Goal: Find specific page/section: Find specific page/section

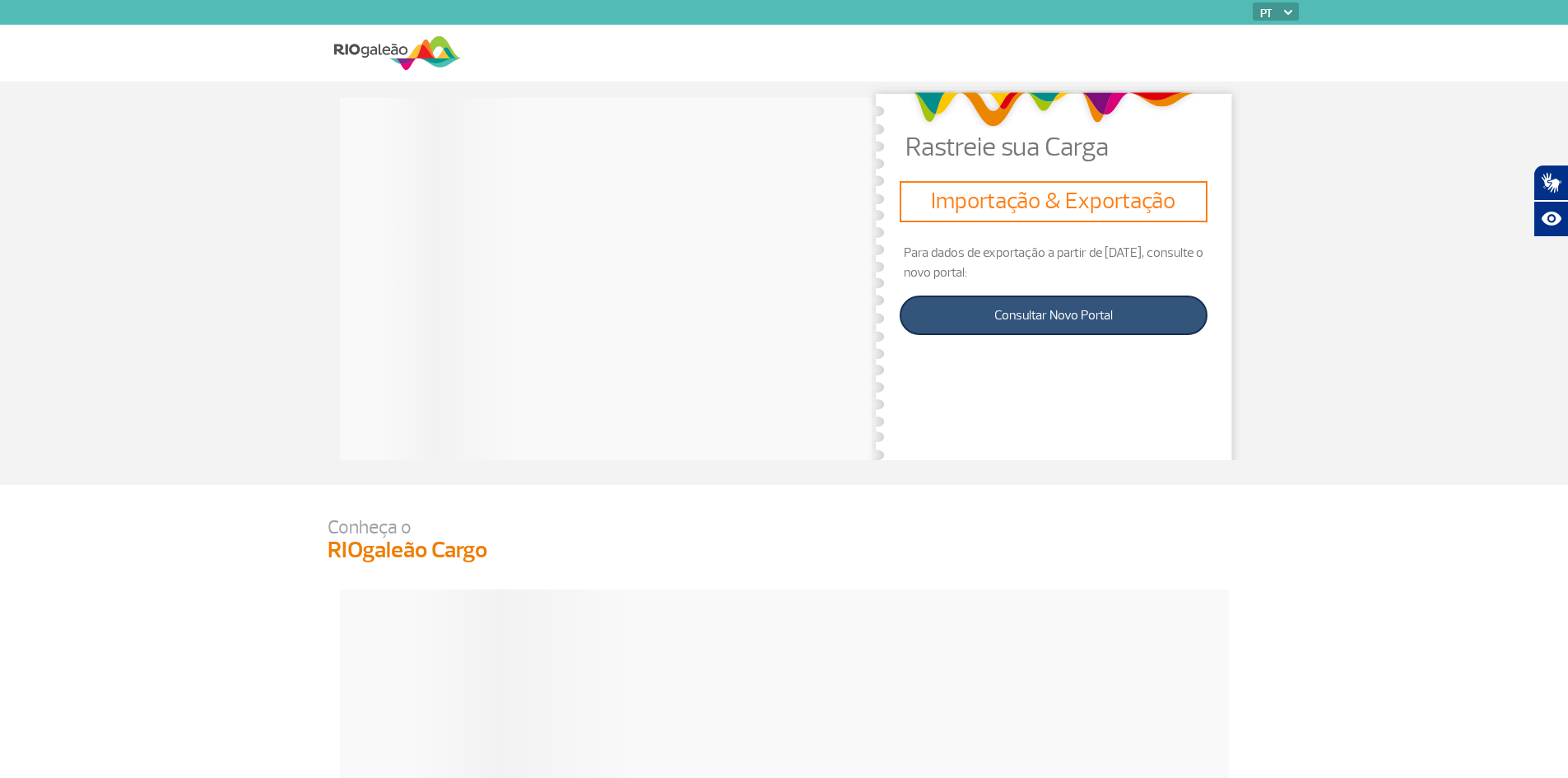
click at [1092, 314] on link "Consultar Novo Portal" at bounding box center [1053, 314] width 307 height 39
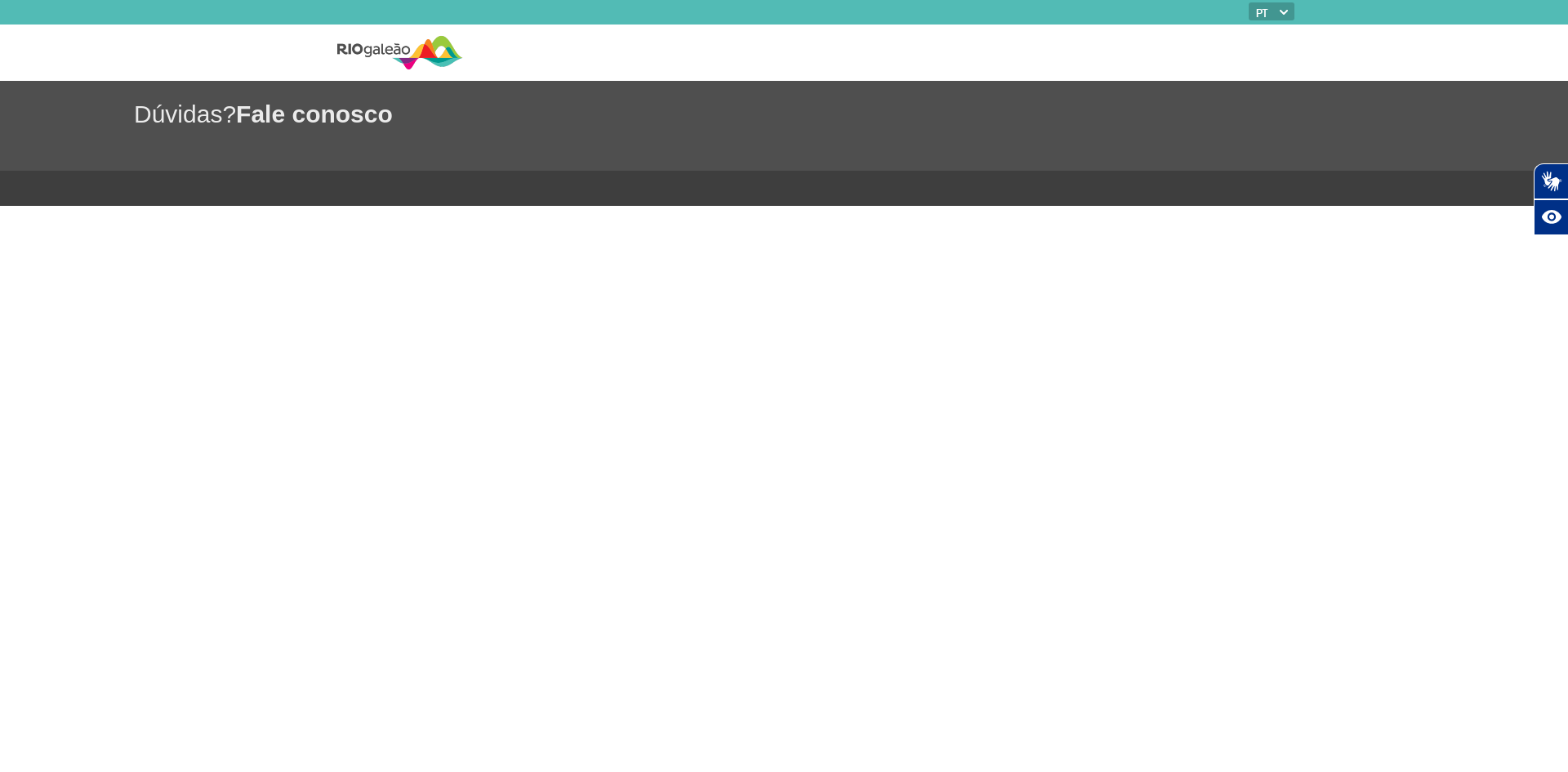
click at [189, 117] on h1 "Dúvidas? Fale conosco" at bounding box center [851, 113] width 1434 height 33
click at [236, 120] on h1 "Dúvidas? Fale conosco" at bounding box center [851, 113] width 1434 height 33
drag, startPoint x: 138, startPoint y: 96, endPoint x: 600, endPoint y: 107, distance: 462.1
click at [600, 107] on div "Dúvidas? Fale conosco" at bounding box center [784, 125] width 1568 height 90
click at [194, 147] on div "Dúvidas? Fale conosco" at bounding box center [784, 125] width 1568 height 90
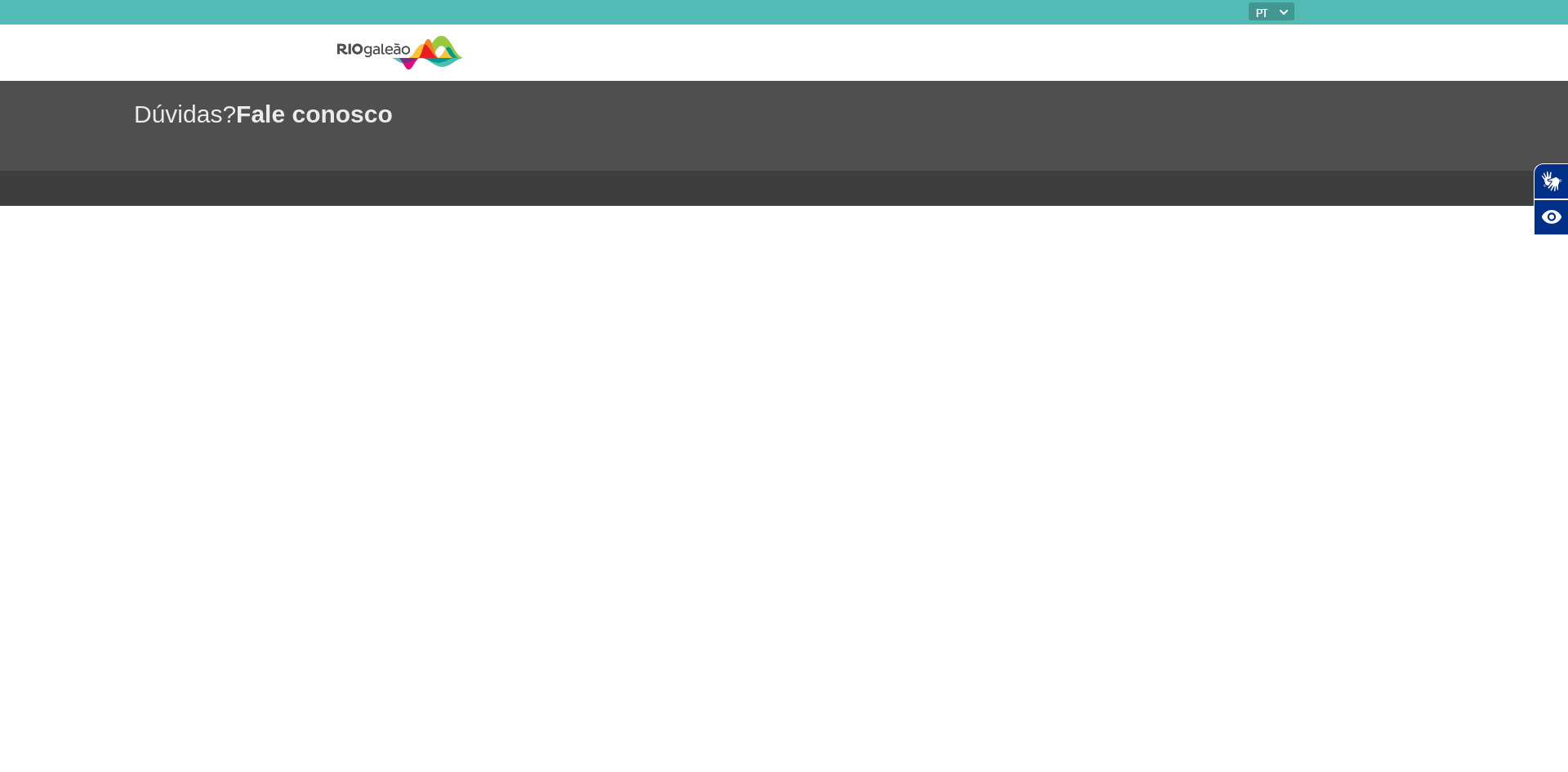
click at [131, 207] on body "PT ENG ESP Dúvidas? Fale conosco Plugin de acessibilidade da Hand Talk. Acessív…" at bounding box center [784, 386] width 1568 height 772
click at [135, 133] on div "Dúvidas? Fale conosco" at bounding box center [784, 125] width 1568 height 90
click at [411, 423] on body "PT ENG ESP Dúvidas? Fale conosco Plugin de acessibilidade da Hand Talk. Acessív…" at bounding box center [784, 386] width 1568 height 772
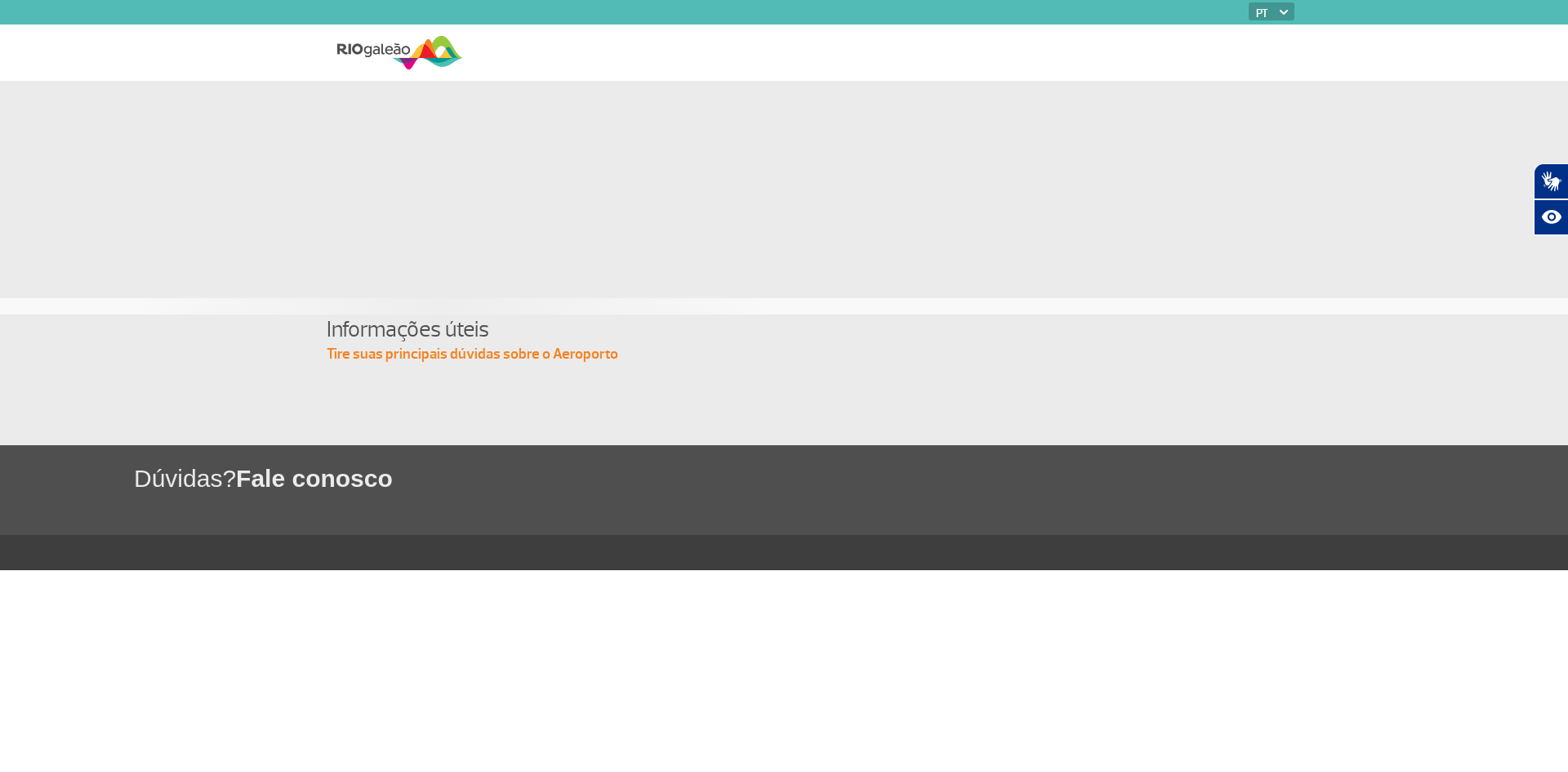
drag, startPoint x: 342, startPoint y: 354, endPoint x: 673, endPoint y: 367, distance: 331.3
click at [673, 367] on section "Informações úteis Tire suas principais dúvidas sobre o Aeroporto" at bounding box center [784, 379] width 1568 height 131
click at [607, 366] on section "Informações úteis Tire suas principais dúvidas sobre o Aeroporto" at bounding box center [784, 379] width 1568 height 131
click at [277, 138] on app-card-alimentacao at bounding box center [784, 174] width 1568 height 186
click at [533, 41] on nav at bounding box center [878, 52] width 831 height 56
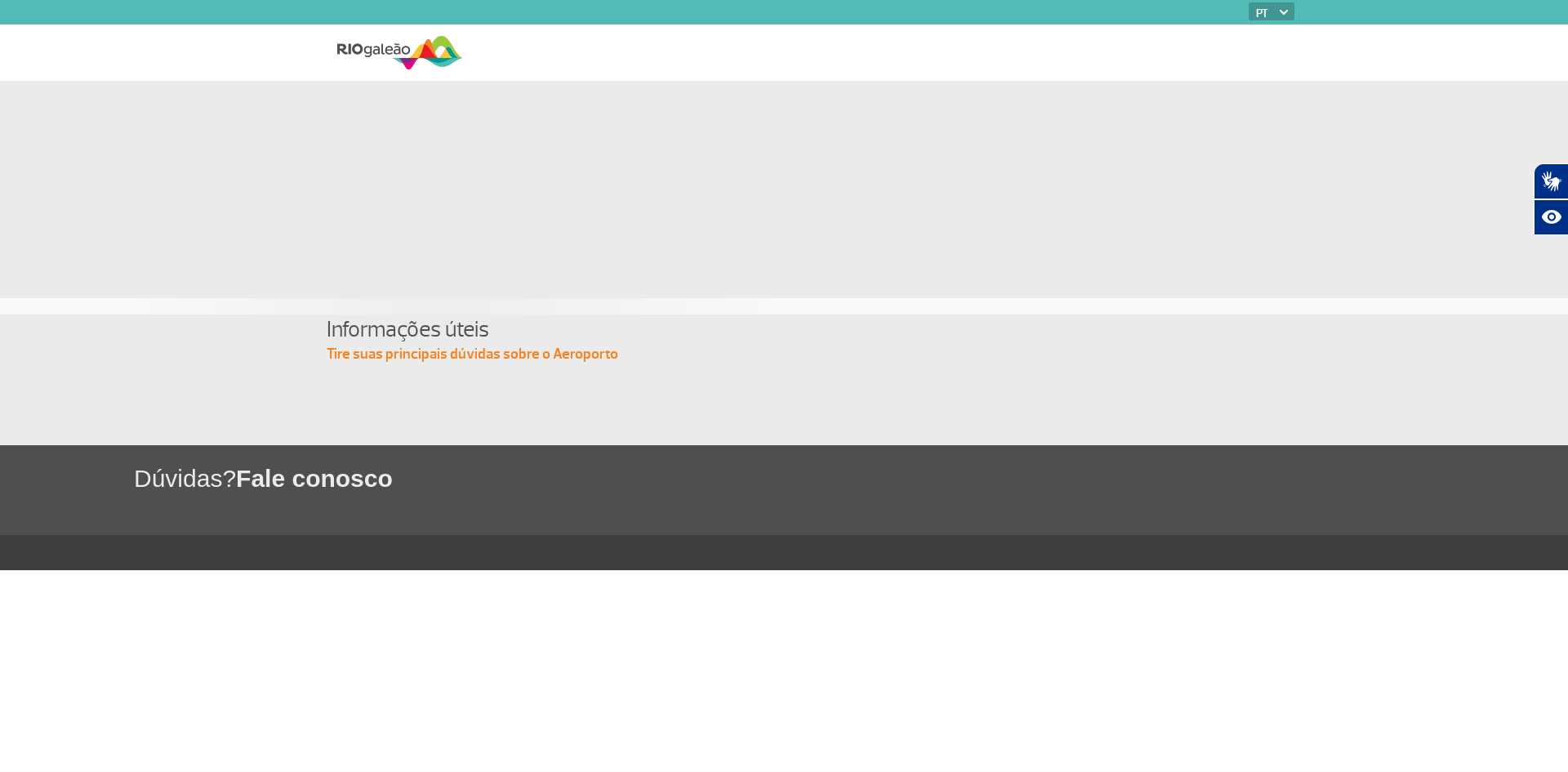
drag, startPoint x: 471, startPoint y: 312, endPoint x: 440, endPoint y: 343, distance: 43.8
click at [471, 313] on div at bounding box center [784, 305] width 1568 height 16
drag, startPoint x: 345, startPoint y: 362, endPoint x: 544, endPoint y: 382, distance: 200.0
click at [544, 382] on section "Informações úteis Tire suas principais dúvidas sobre o Aeroporto" at bounding box center [784, 379] width 1568 height 131
click at [673, 371] on section "Informações úteis Tire suas principais dúvidas sobre o Aeroporto" at bounding box center [784, 379] width 1568 height 131
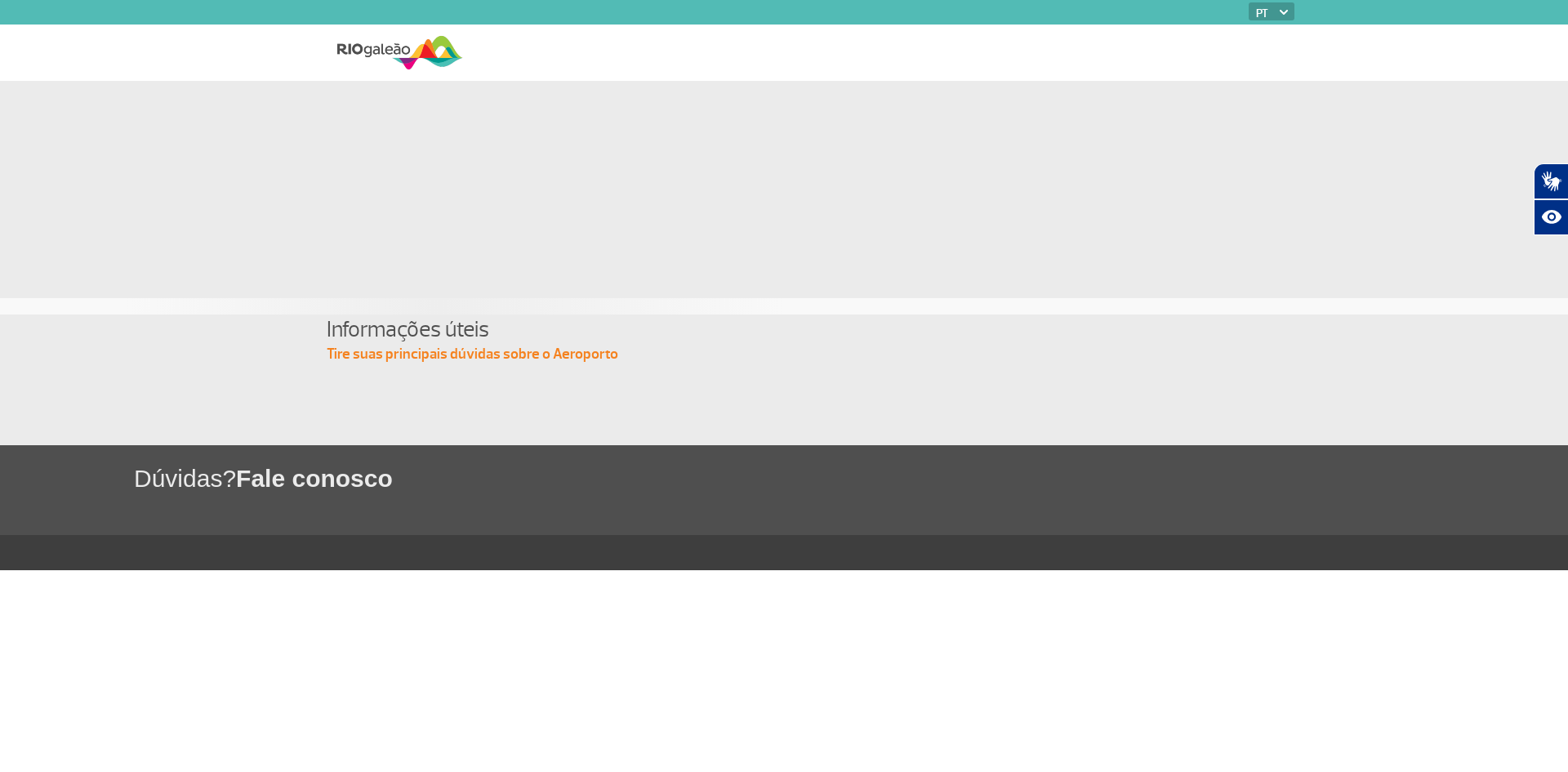
drag, startPoint x: 673, startPoint y: 366, endPoint x: 252, endPoint y: 361, distance: 421.0
click at [252, 361] on section "Informações úteis Tire suas principais dúvidas sobre o Aeroporto" at bounding box center [784, 379] width 1568 height 131
drag, startPoint x: 234, startPoint y: 464, endPoint x: 201, endPoint y: 476, distance: 35.1
click at [232, 464] on h1 "Dúvidas? Fale conosco" at bounding box center [851, 477] width 1434 height 33
click at [192, 478] on h1 "Dúvidas? Fale conosco" at bounding box center [851, 477] width 1434 height 33
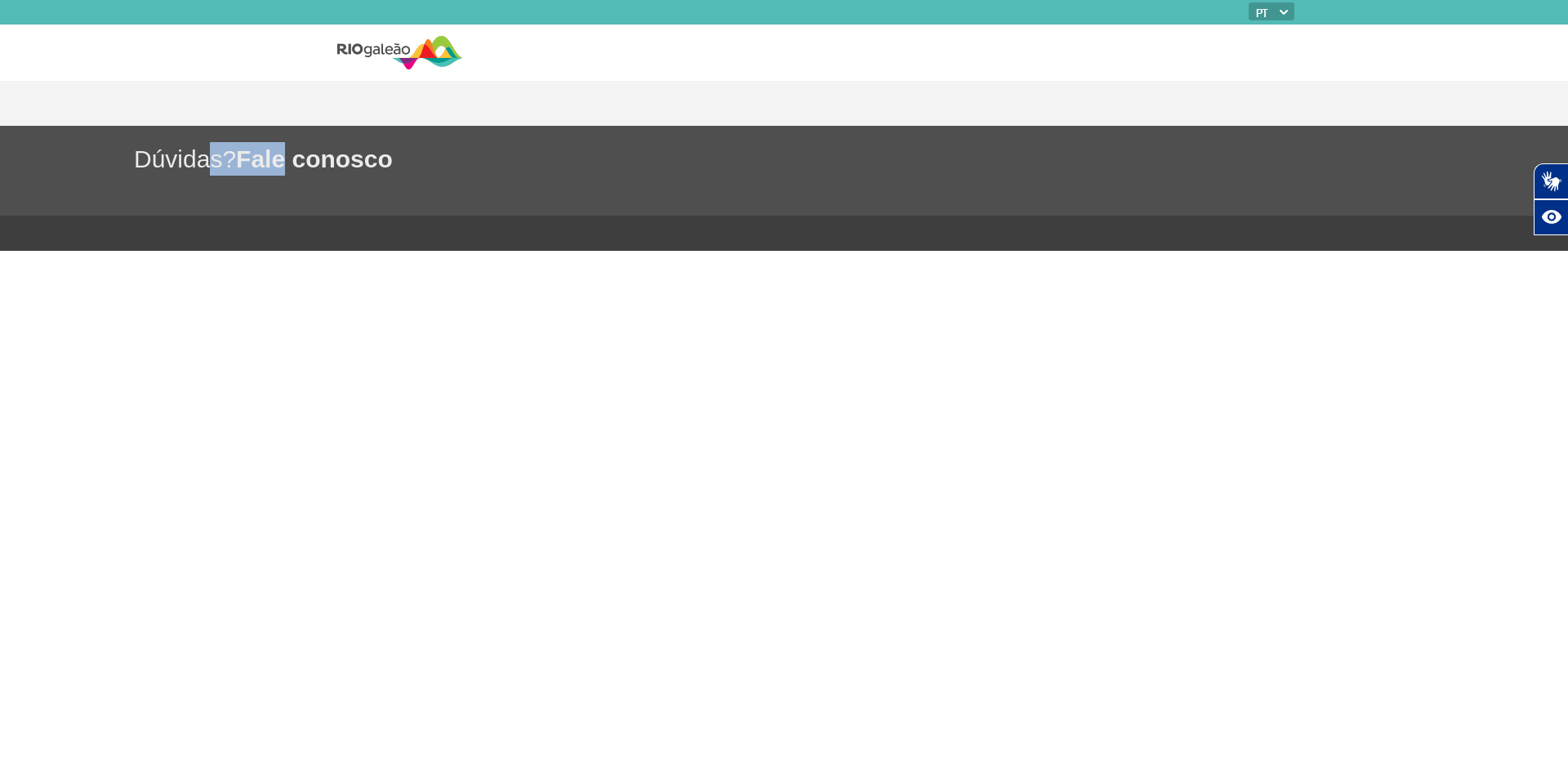
drag, startPoint x: 199, startPoint y: 156, endPoint x: 356, endPoint y: 157, distance: 157.0
click at [297, 156] on h1 "Dúvidas? Fale conosco" at bounding box center [851, 158] width 1434 height 33
click at [370, 157] on span "Fale conosco" at bounding box center [314, 158] width 157 height 27
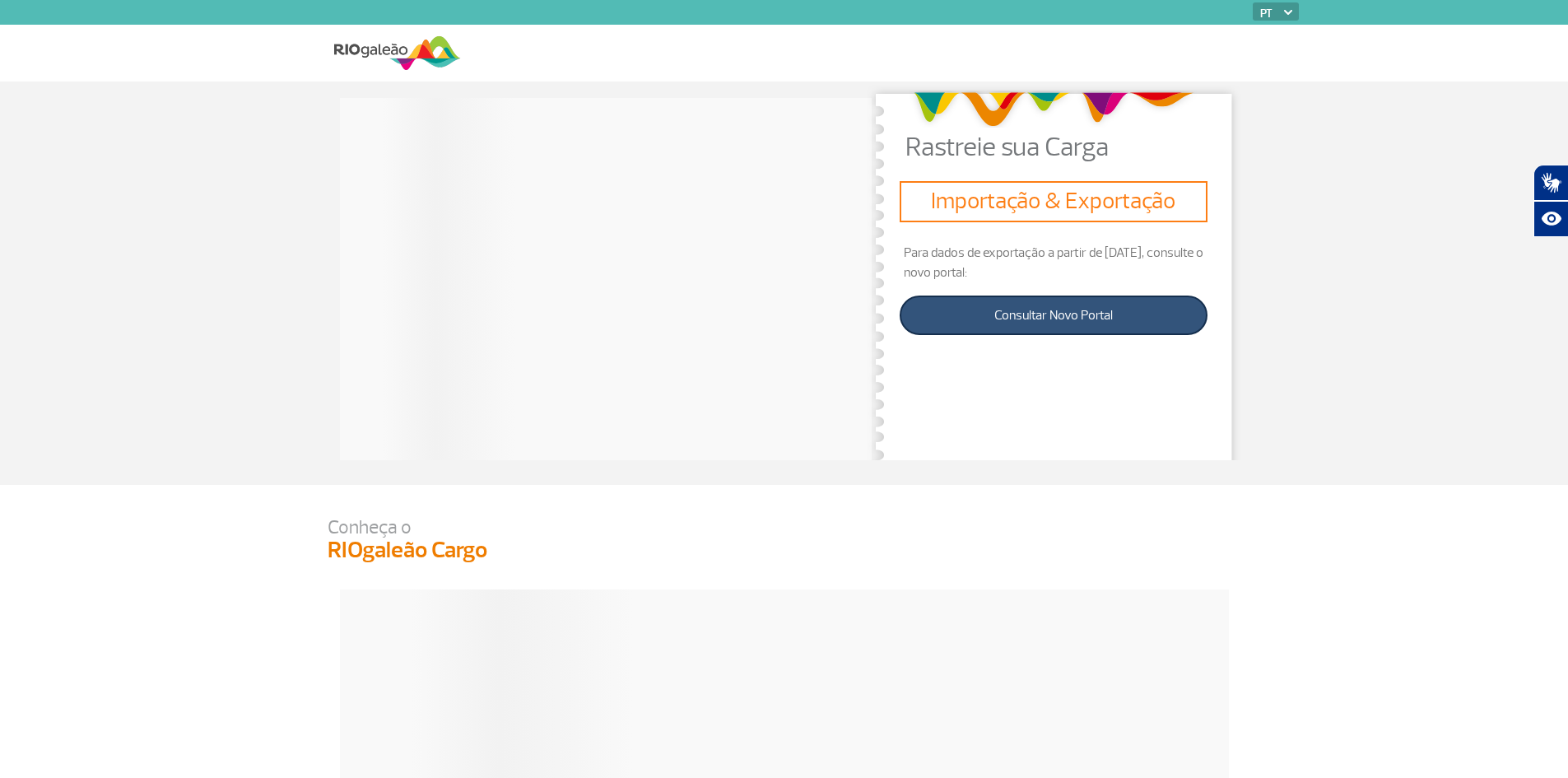
click at [1060, 320] on link "Consultar Novo Portal" at bounding box center [1053, 314] width 307 height 39
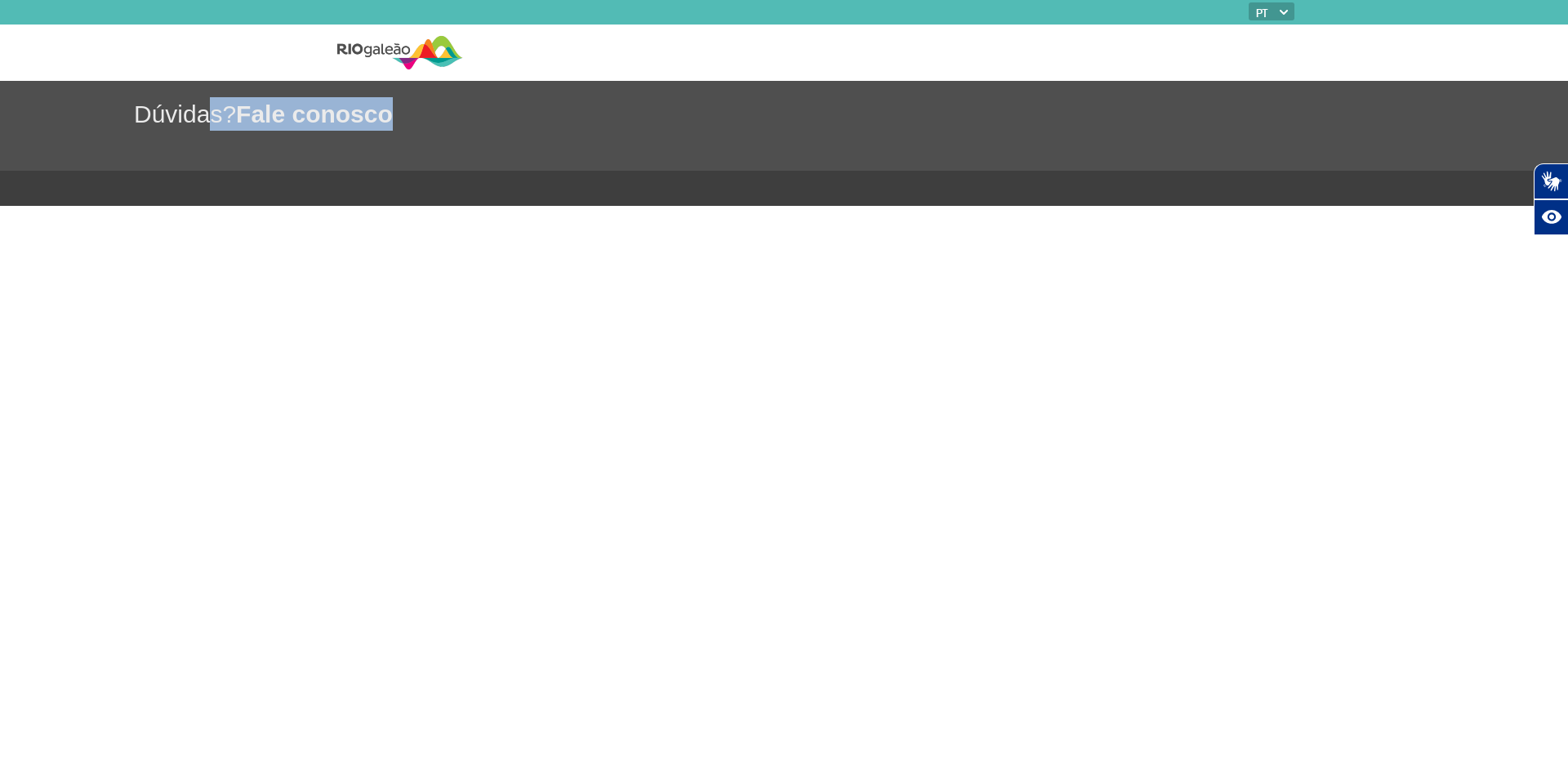
drag, startPoint x: 198, startPoint y: 137, endPoint x: 536, endPoint y: 150, distance: 338.2
click at [536, 150] on div "Dúvidas? Fale conosco" at bounding box center [784, 125] width 1568 height 90
click at [526, 520] on body "PT ENG ESP Dúvidas? Fale conosco Plugin de acessibilidade da Hand Talk. Acessív…" at bounding box center [784, 386] width 1568 height 772
